Goal: Use online tool/utility: Utilize a website feature to perform a specific function

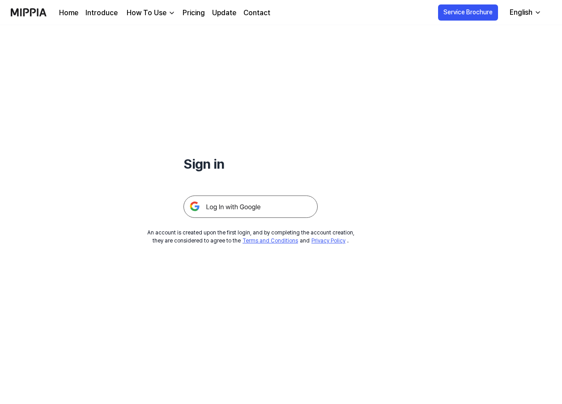
click at [258, 205] on img at bounding box center [250, 206] width 134 height 22
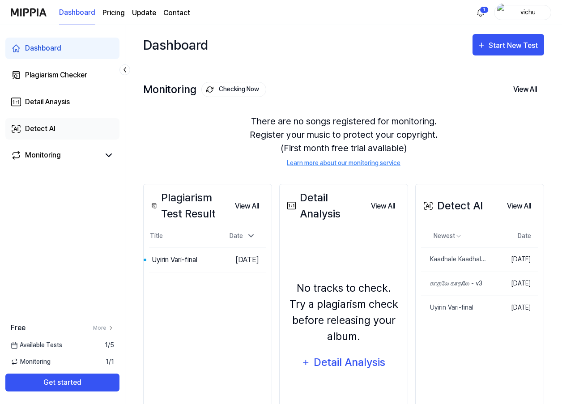
click at [76, 122] on link "Detect AI" at bounding box center [62, 128] width 114 height 21
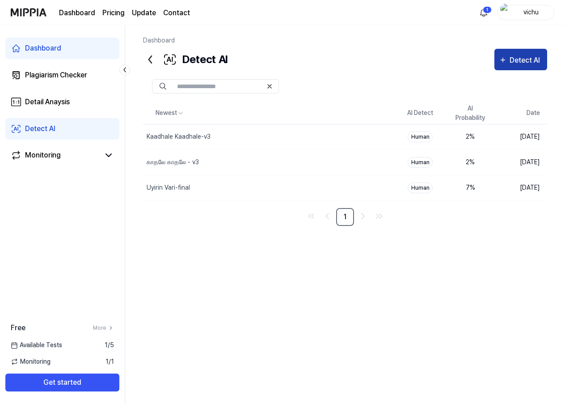
click at [511, 55] on div "Detect AI" at bounding box center [526, 61] width 33 height 12
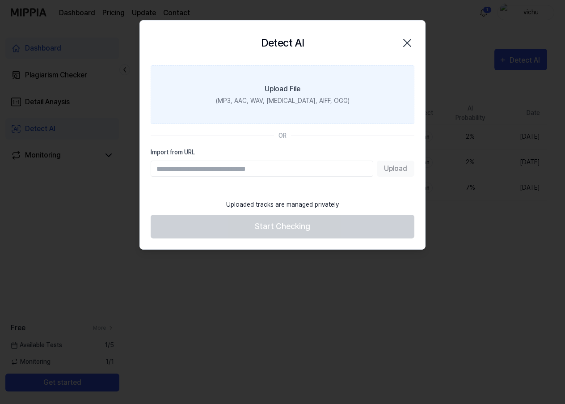
click at [297, 102] on div "(MP3, AAC, WAV, FLAC, AIFF, OGG)" at bounding box center [283, 100] width 134 height 9
click at [0, 0] on input "Upload File (MP3, AAC, WAV, FLAC, AIFF, OGG)" at bounding box center [0, 0] width 0 height 0
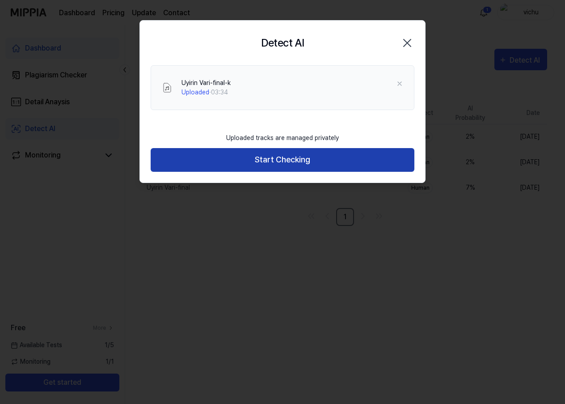
click at [243, 162] on button "Start Checking" at bounding box center [283, 160] width 264 height 24
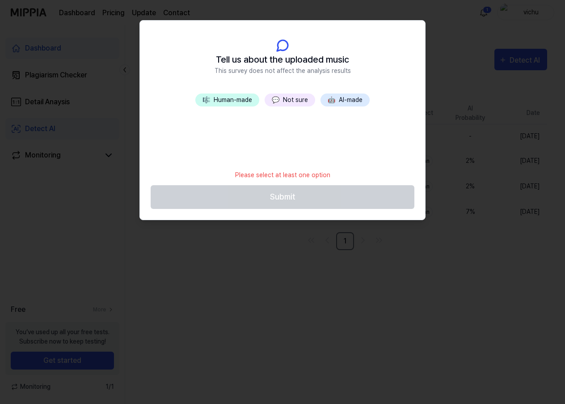
click at [275, 99] on span "💬" at bounding box center [276, 99] width 8 height 7
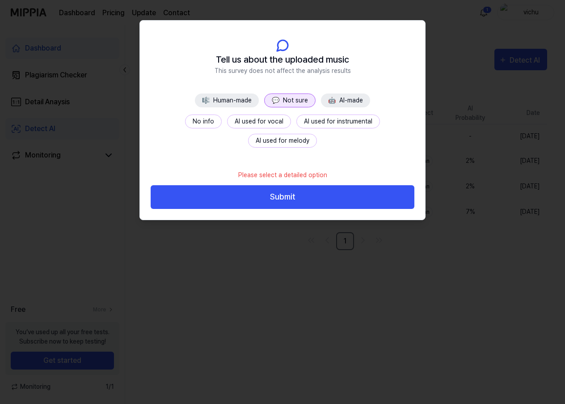
click at [185, 121] on button "No info" at bounding box center [203, 121] width 37 height 14
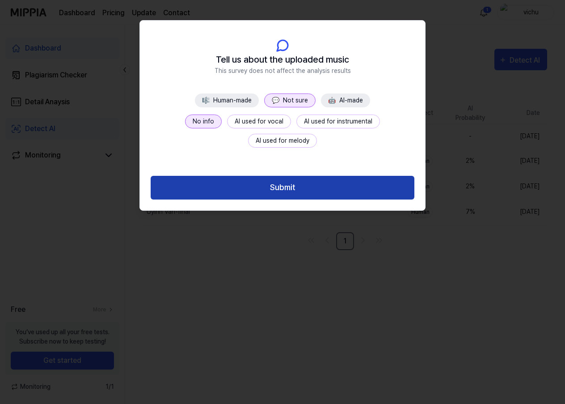
click at [253, 184] on button "Submit" at bounding box center [283, 188] width 264 height 24
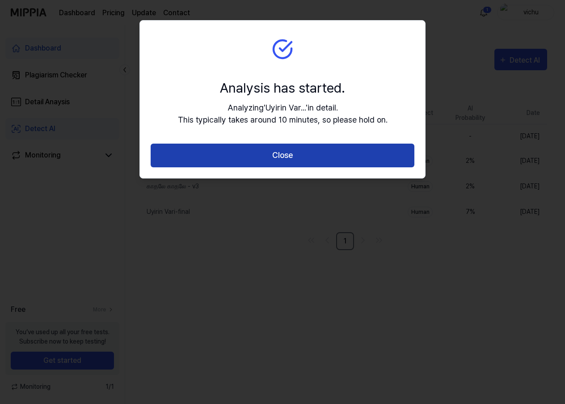
click at [256, 152] on button "Close" at bounding box center [283, 156] width 264 height 24
